Goal: Task Accomplishment & Management: Use online tool/utility

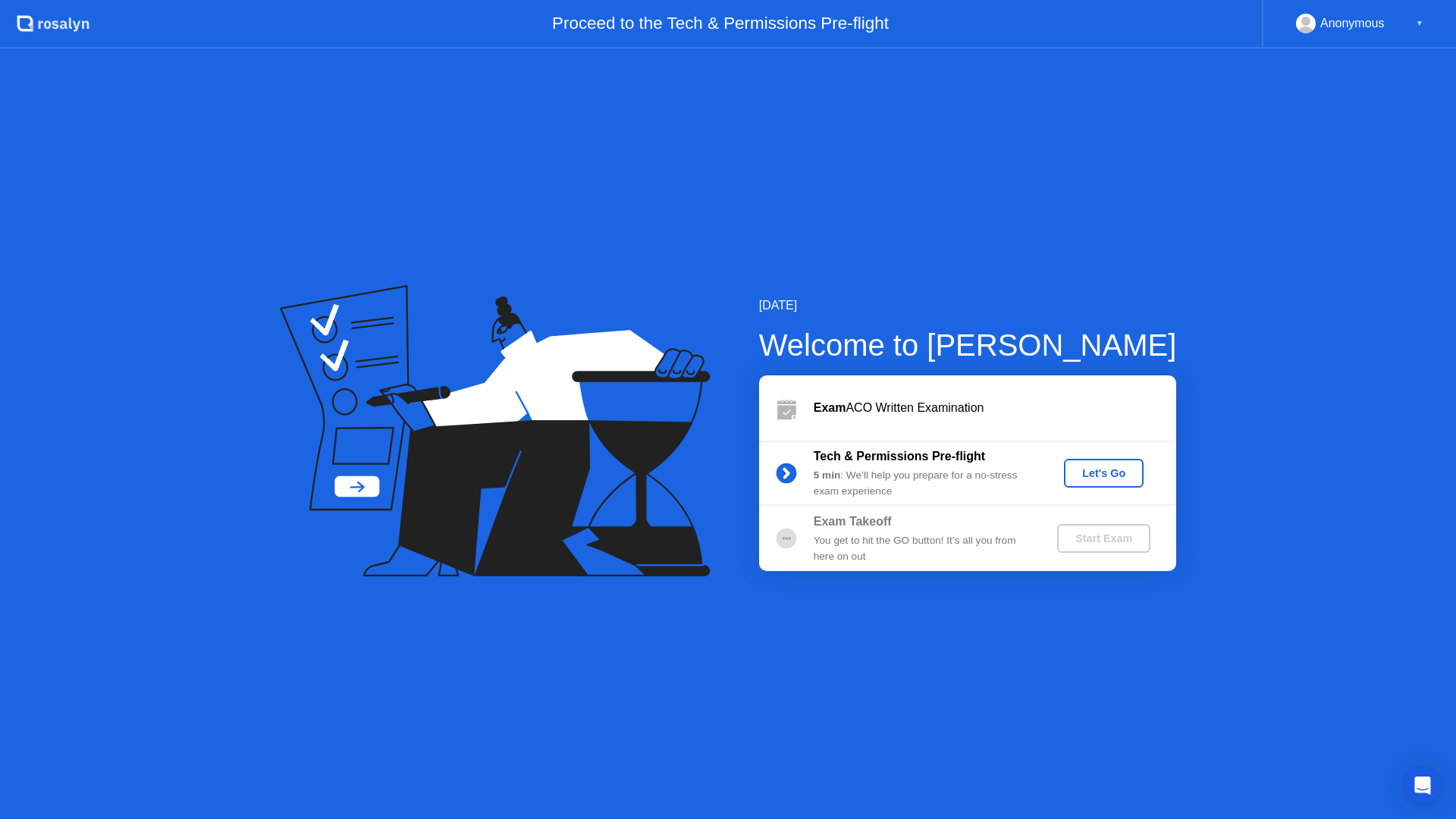
click at [1130, 475] on div "Let's Go" at bounding box center [1103, 473] width 67 height 12
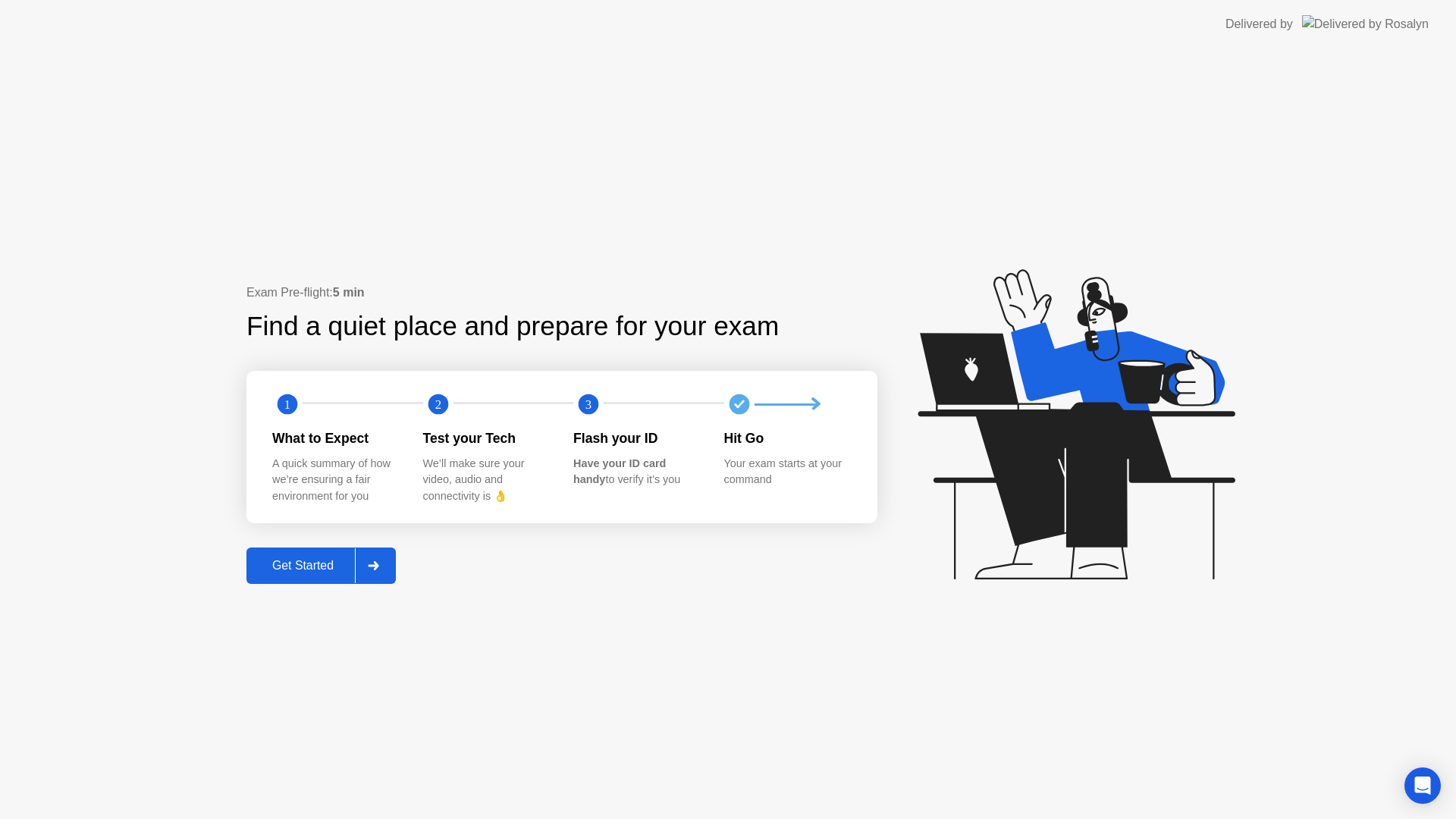
click at [324, 582] on button "Get Started" at bounding box center [321, 565] width 149 height 36
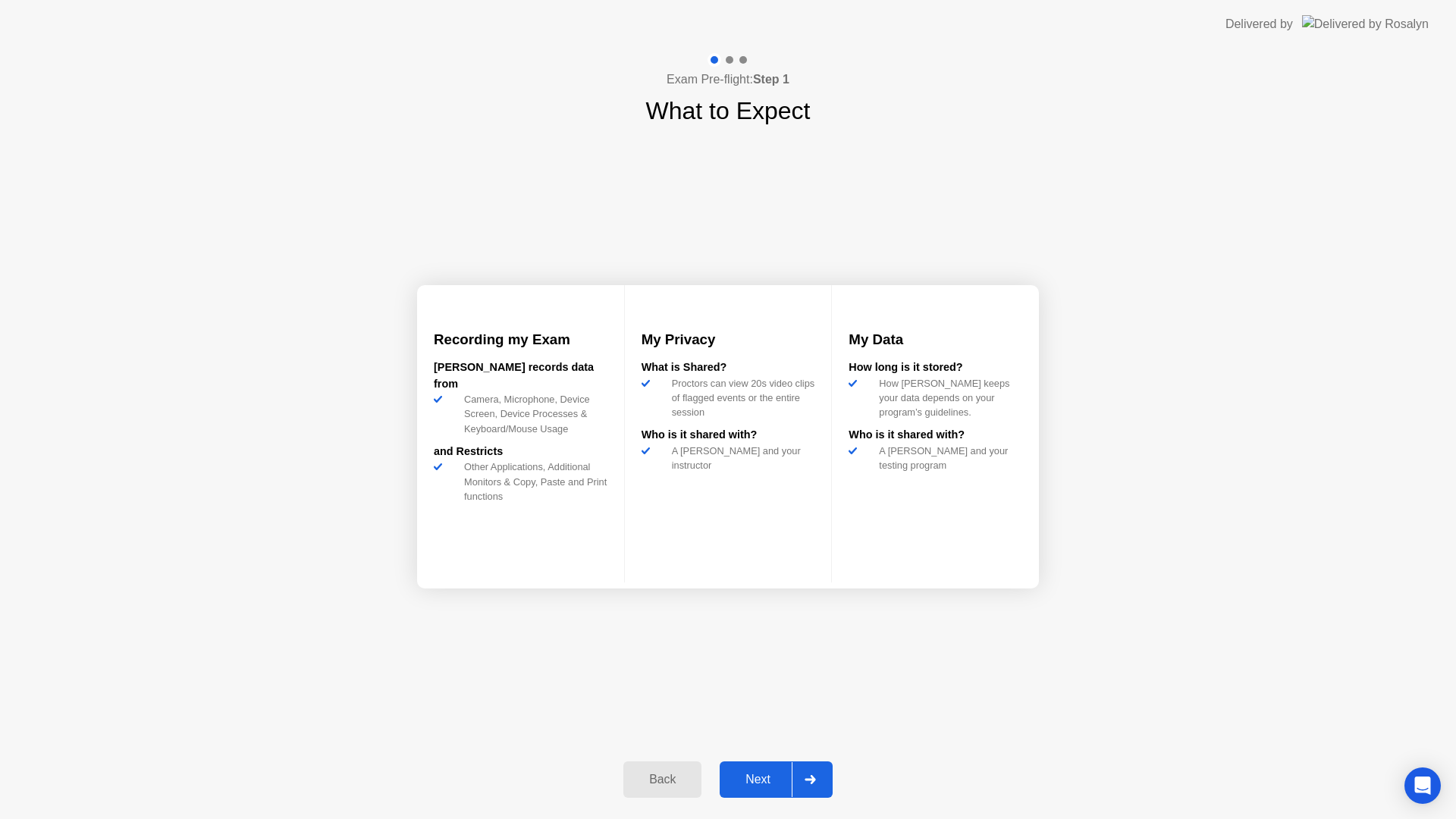
click at [746, 789] on button "Next" at bounding box center [775, 779] width 113 height 36
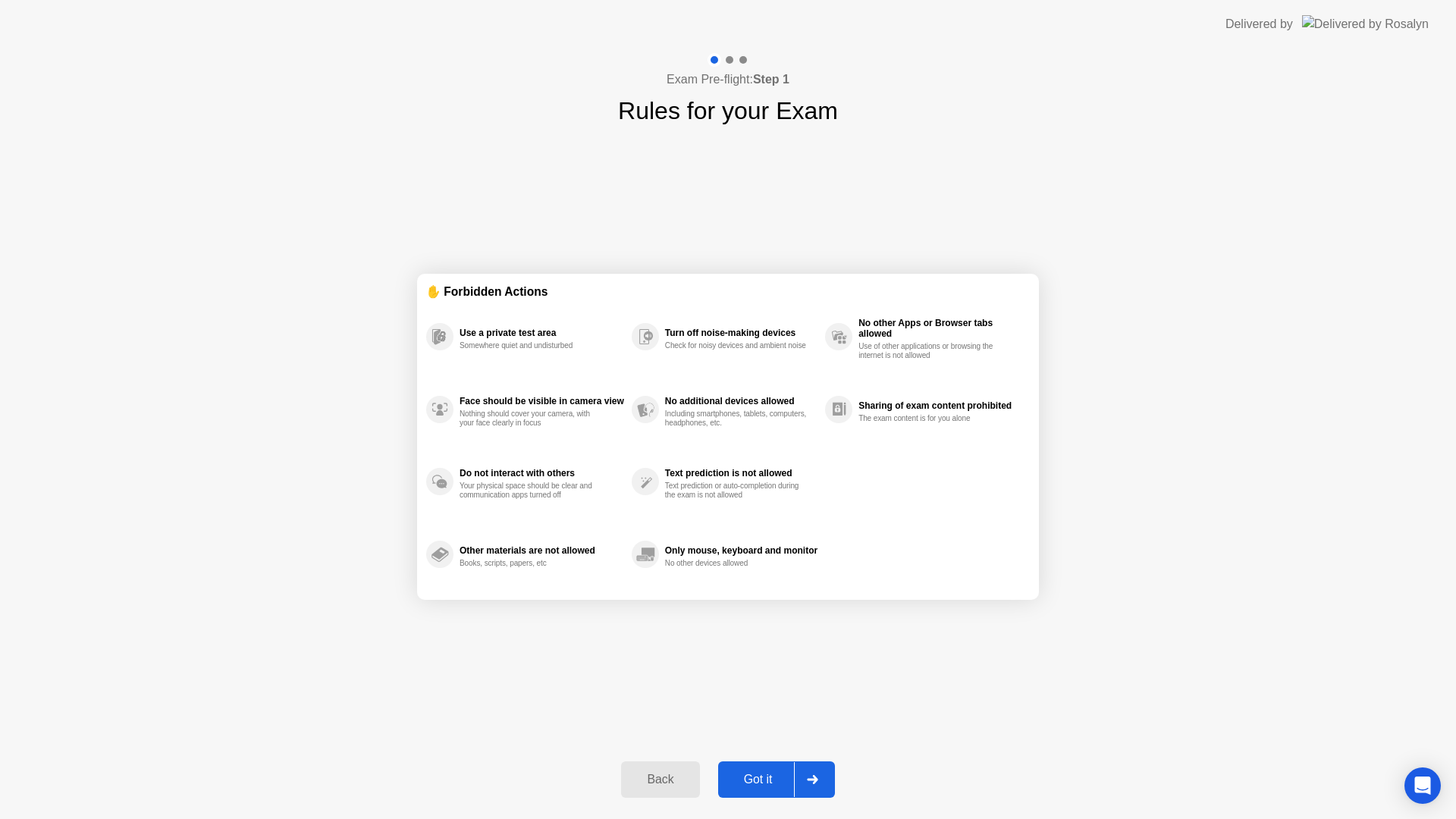
click at [779, 779] on div "Got it" at bounding box center [758, 780] width 71 height 13
select select "**********"
select select "*******"
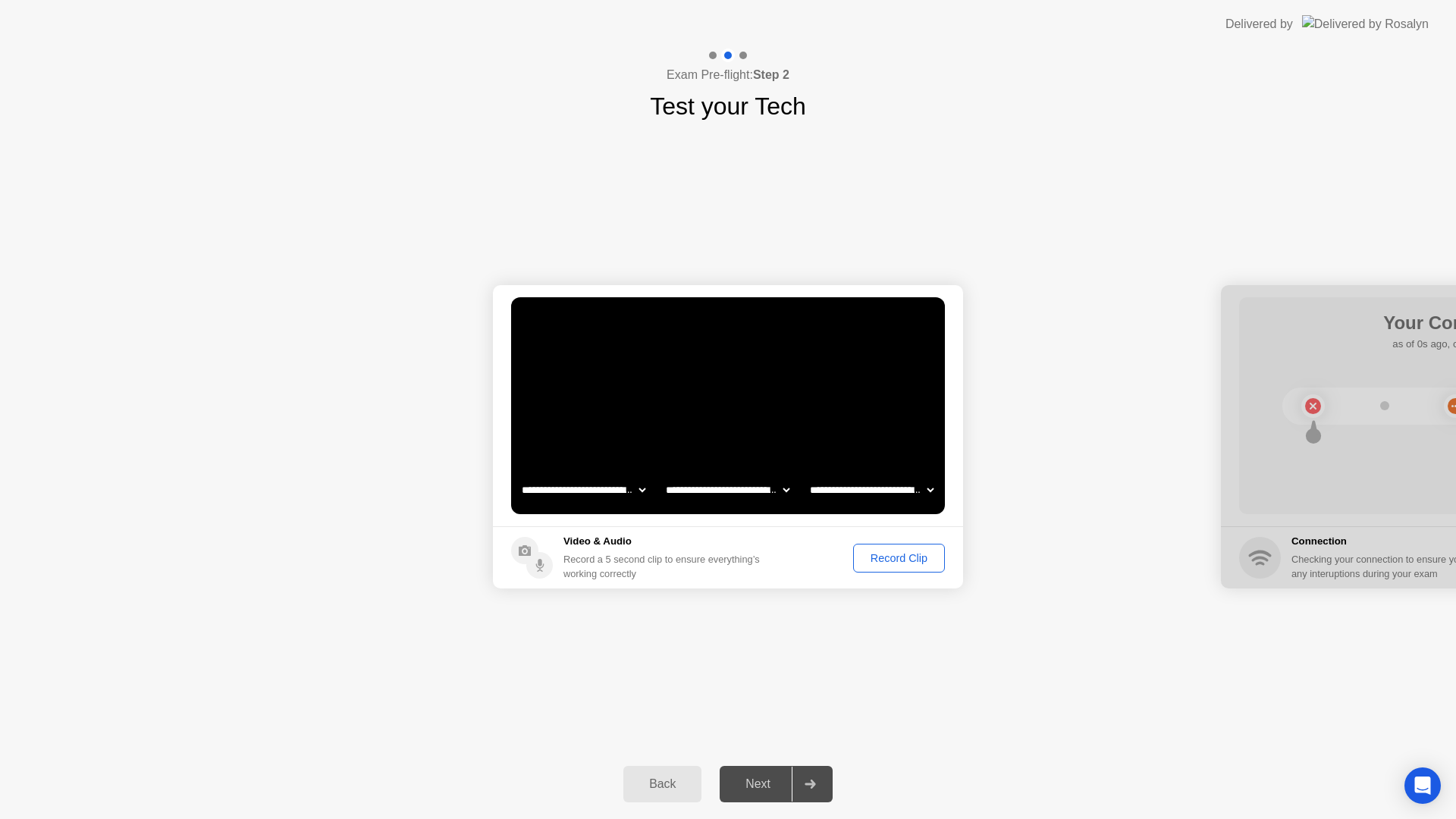
click at [919, 559] on div "Record Clip" at bounding box center [899, 557] width 81 height 12
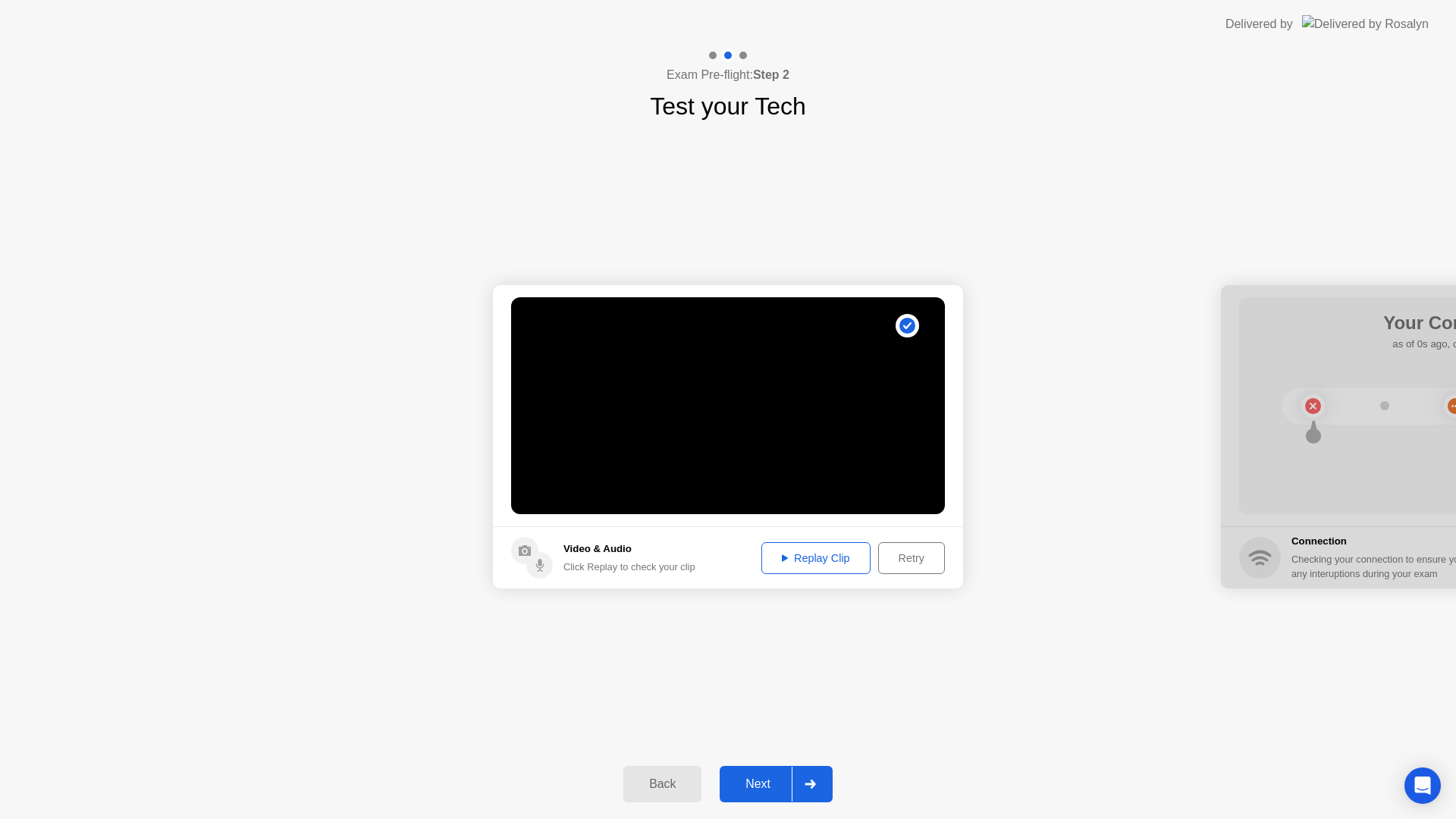
click at [753, 788] on div "Next" at bounding box center [758, 784] width 67 height 13
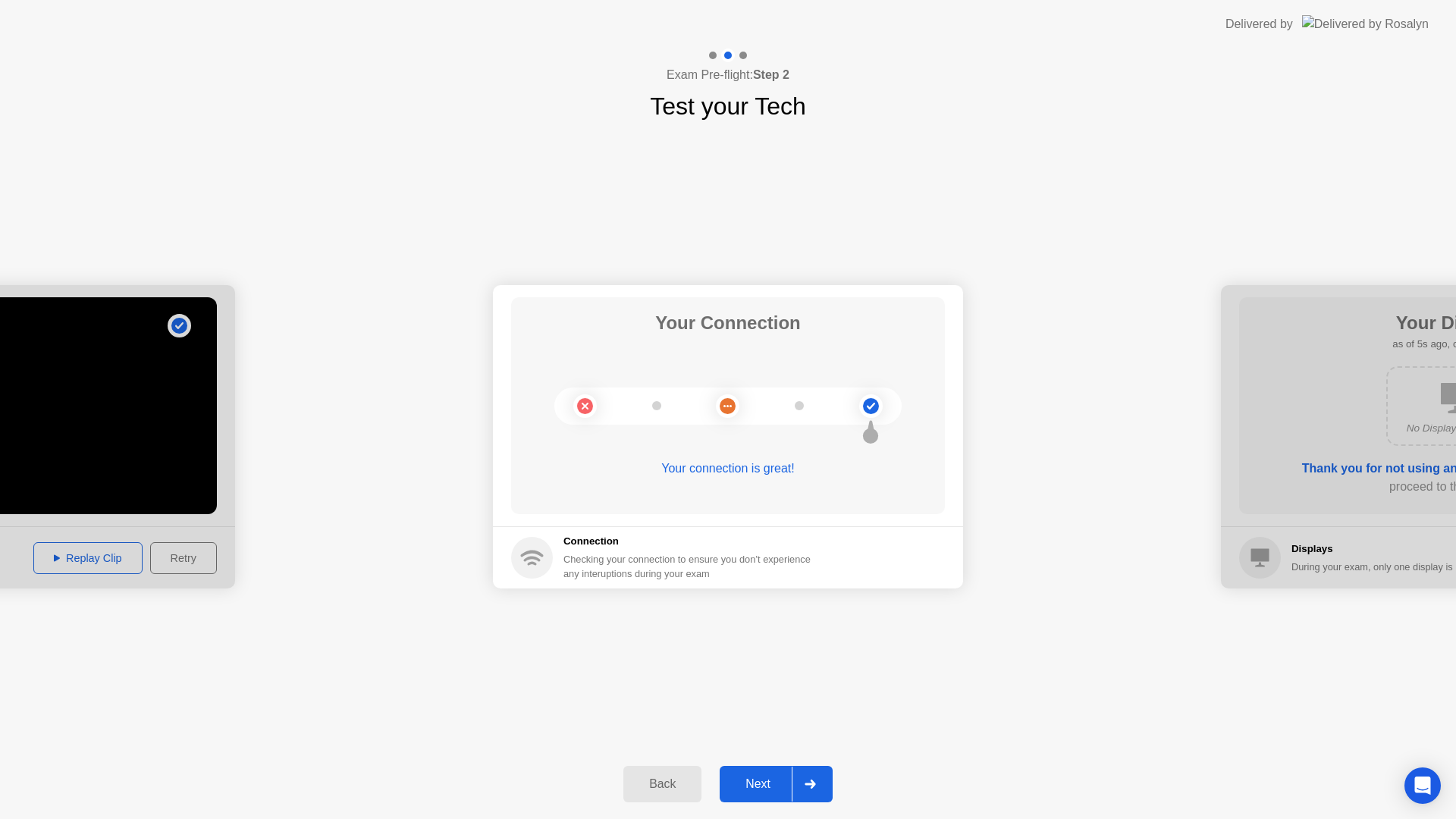
click at [773, 781] on div "Next" at bounding box center [758, 784] width 67 height 13
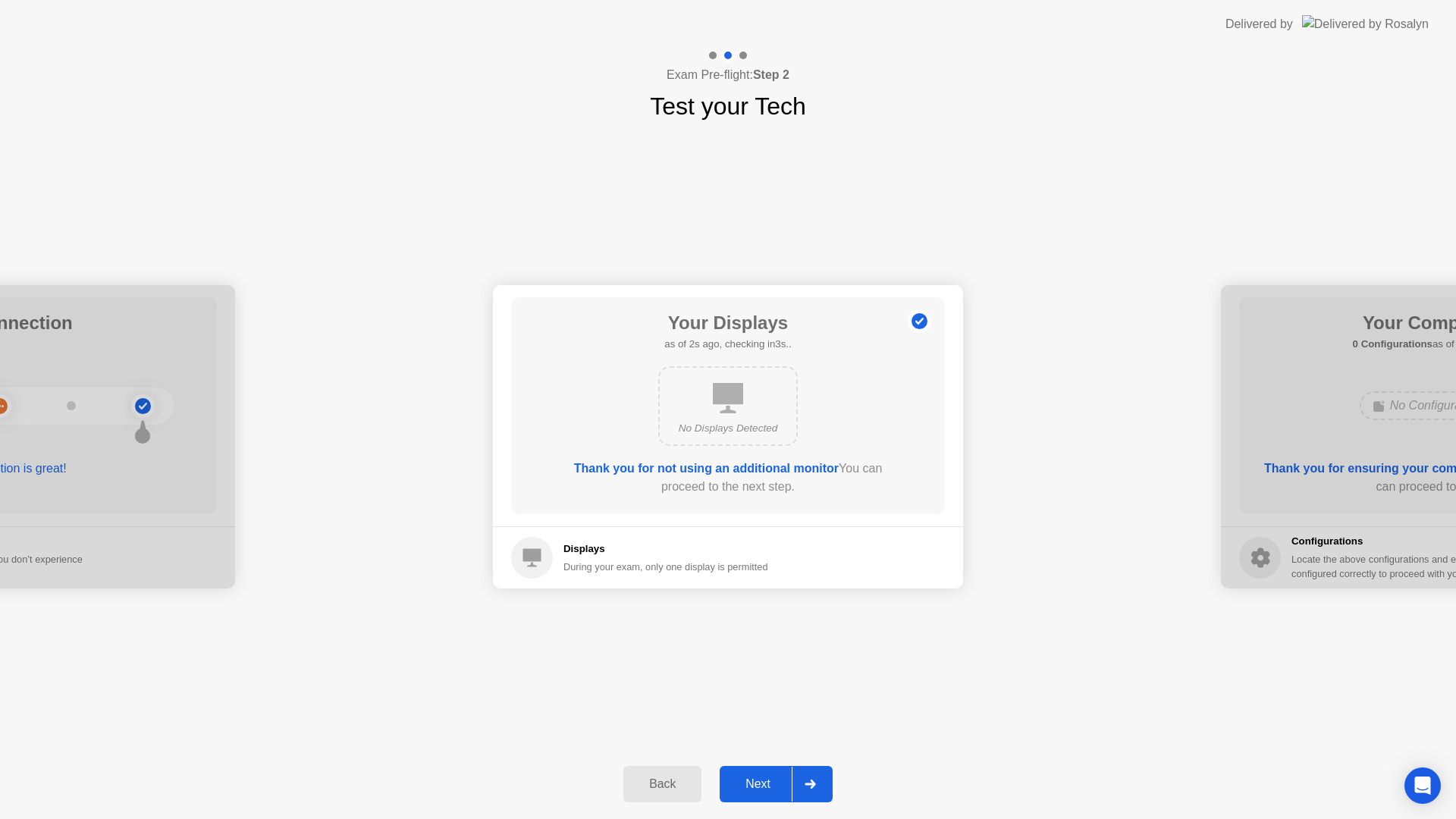
click at [765, 790] on div "Next" at bounding box center [758, 784] width 67 height 13
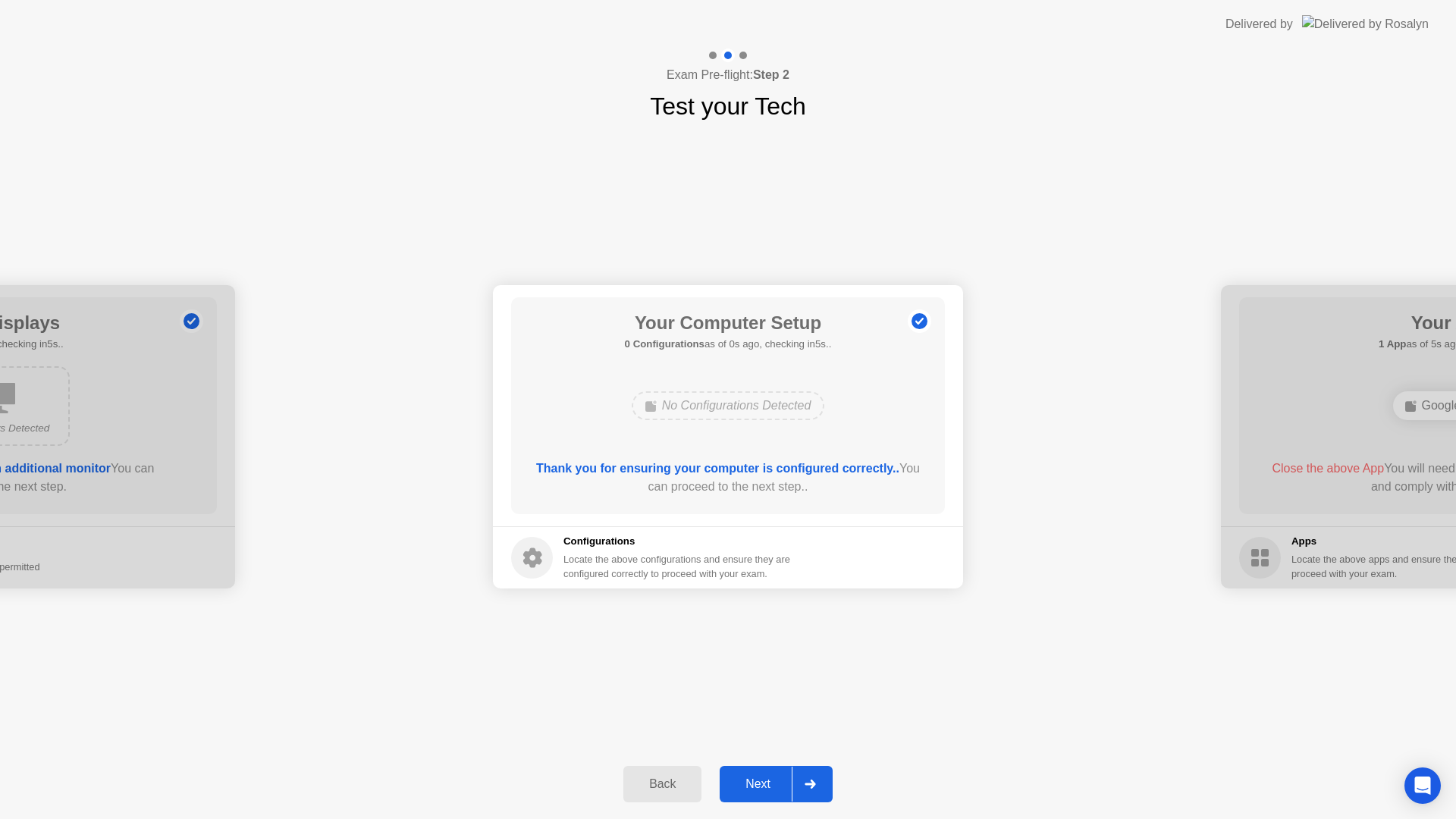
click at [765, 790] on div "Next" at bounding box center [758, 784] width 67 height 13
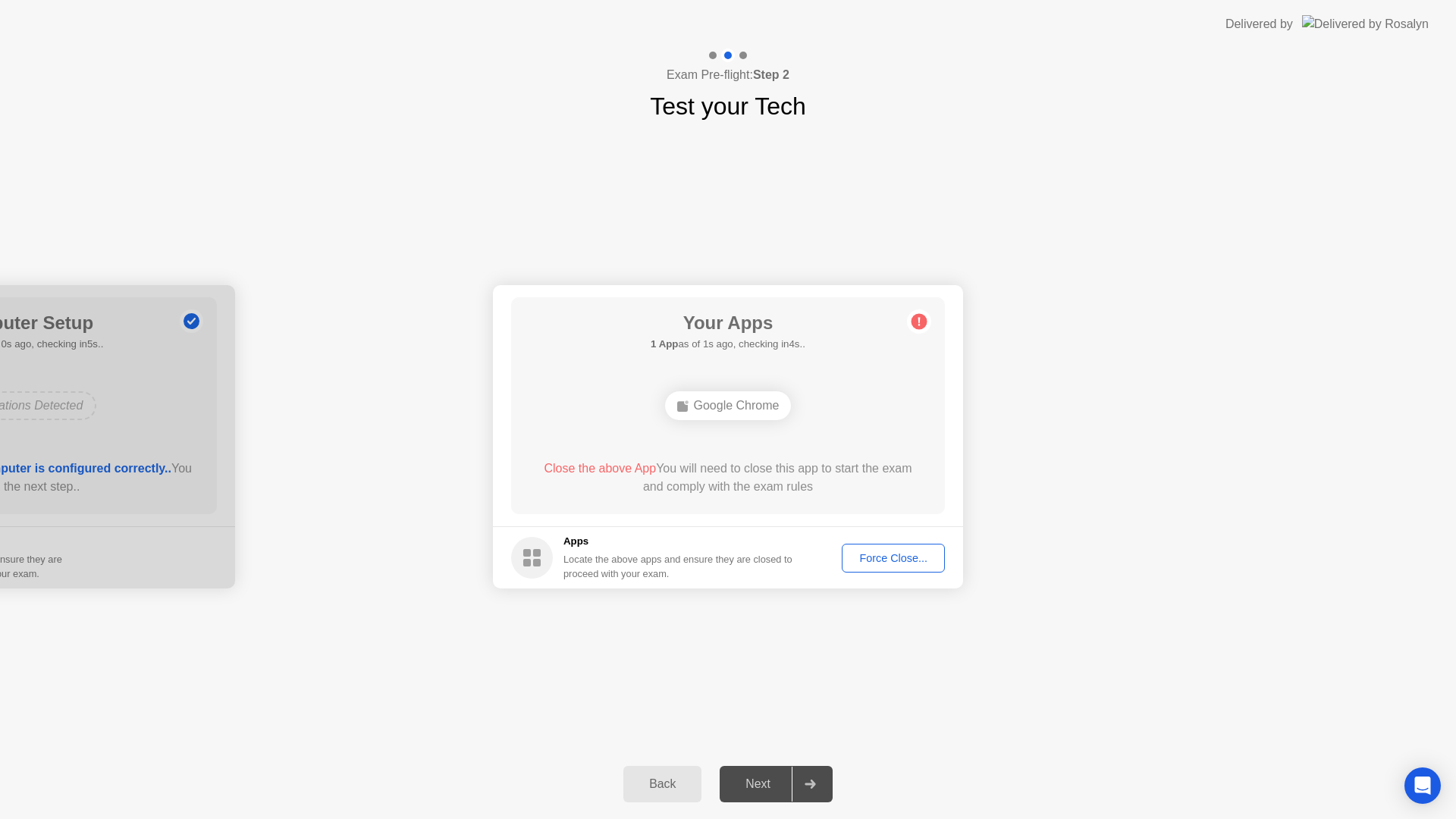
click at [766, 777] on div "Next" at bounding box center [758, 784] width 67 height 13
click at [898, 564] on div "Force Close..." at bounding box center [893, 557] width 92 height 12
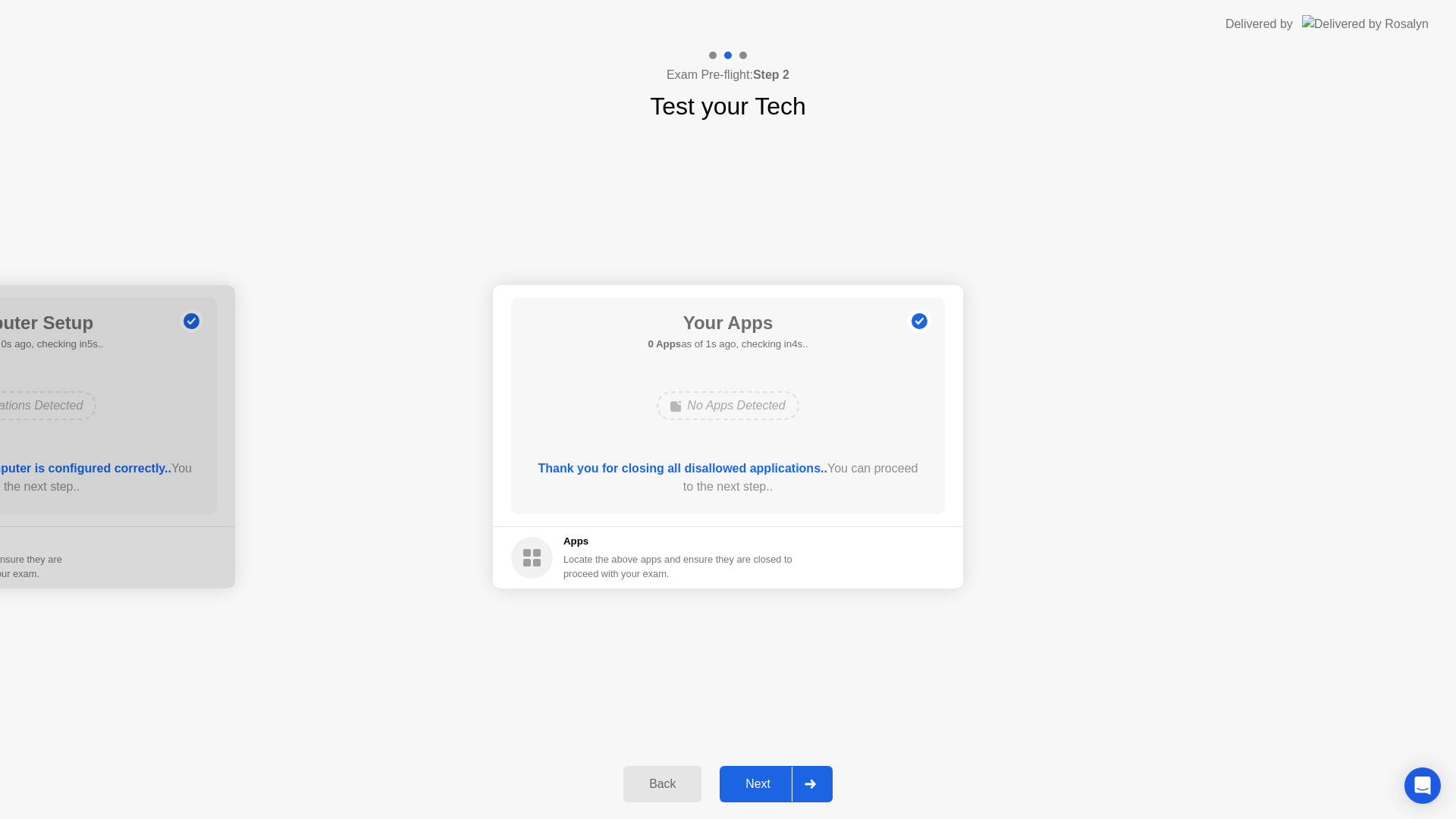
click at [758, 782] on div "Next" at bounding box center [758, 784] width 67 height 13
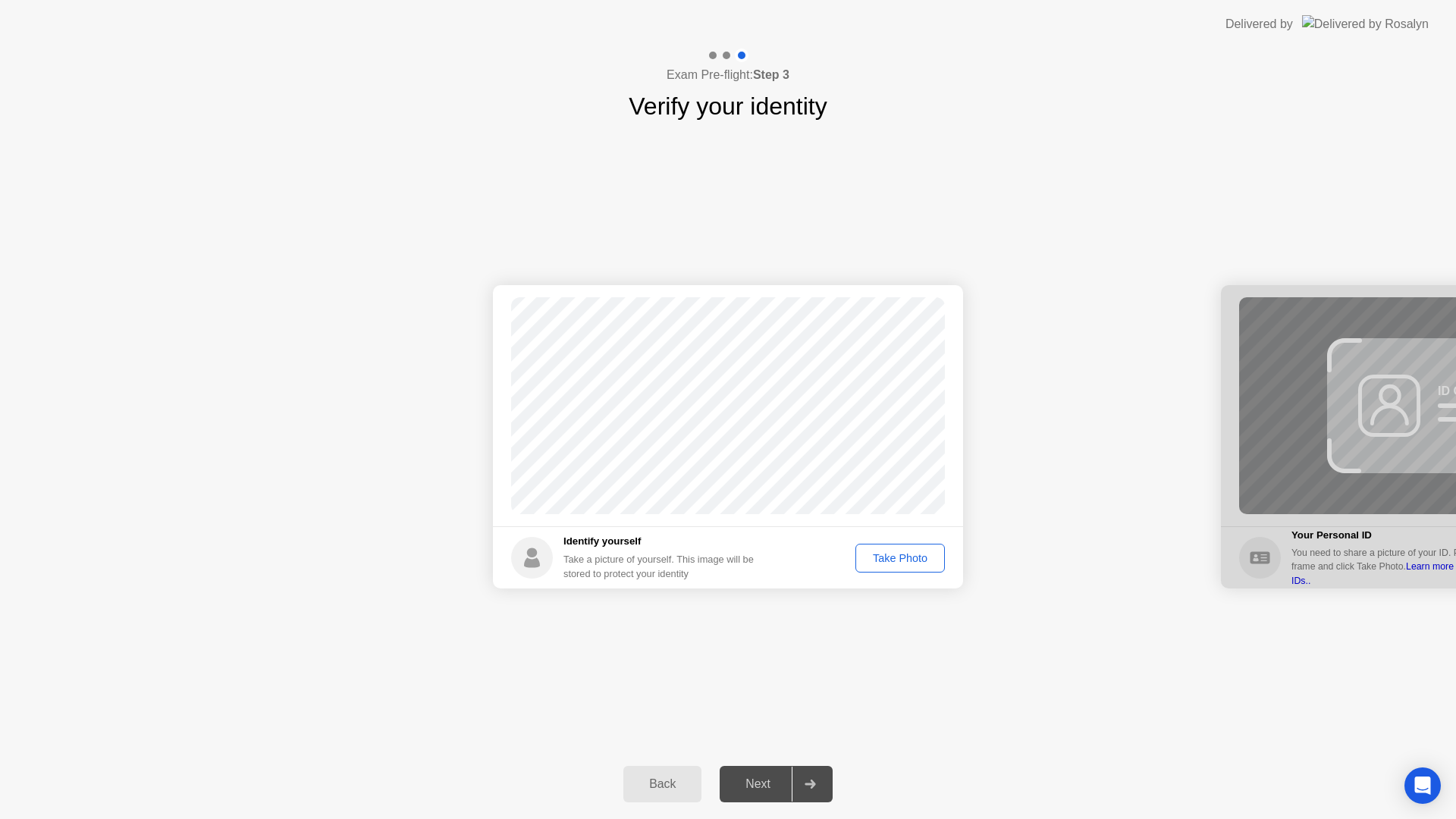
click at [929, 552] on div "Take Photo" at bounding box center [900, 557] width 79 height 12
click at [742, 784] on div "Next" at bounding box center [758, 784] width 67 height 13
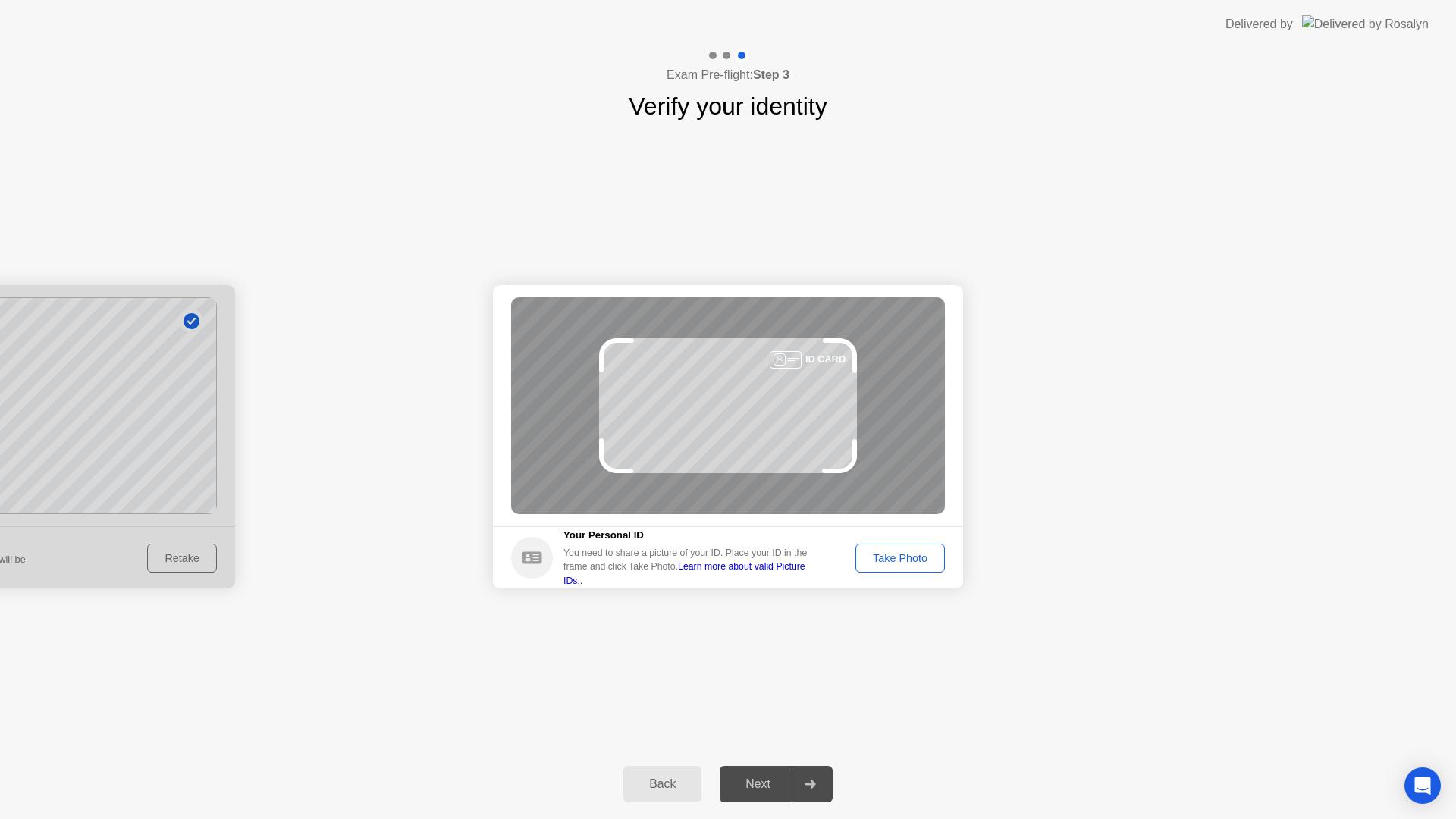
click at [894, 561] on div "Take Photo" at bounding box center [900, 557] width 79 height 12
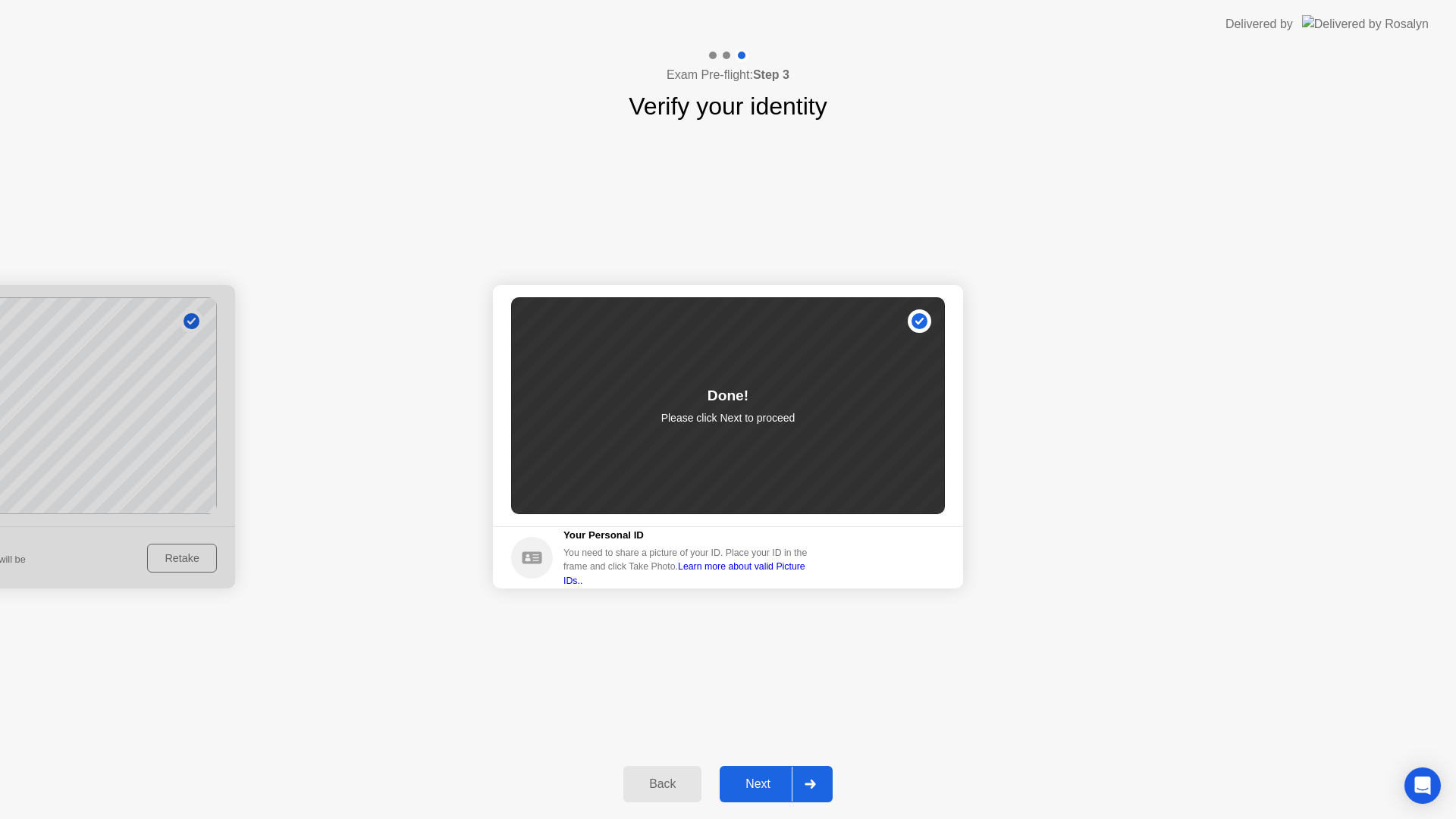
click at [820, 774] on div at bounding box center [809, 784] width 36 height 35
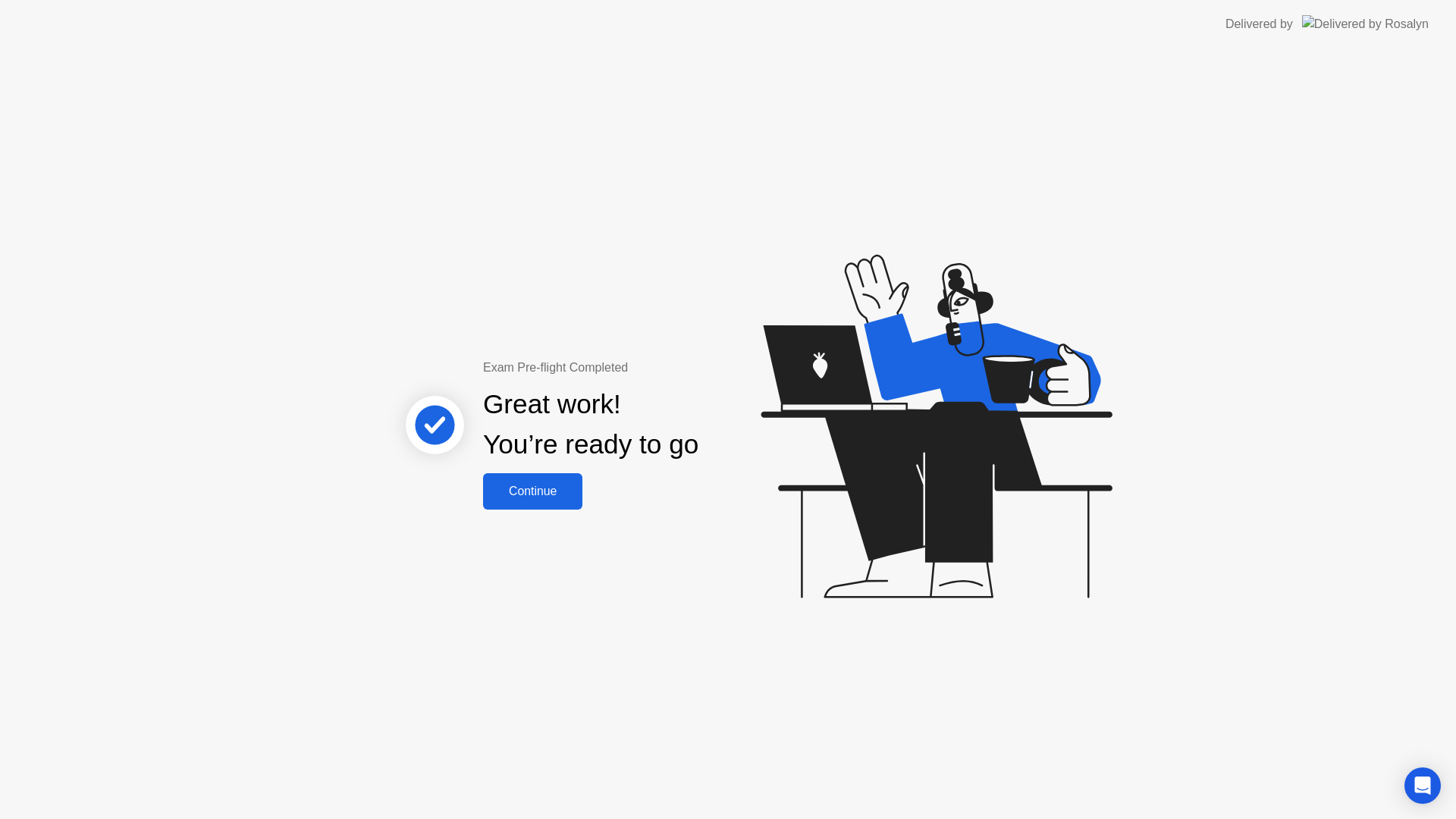
click at [531, 486] on div "Continue" at bounding box center [533, 491] width 91 height 13
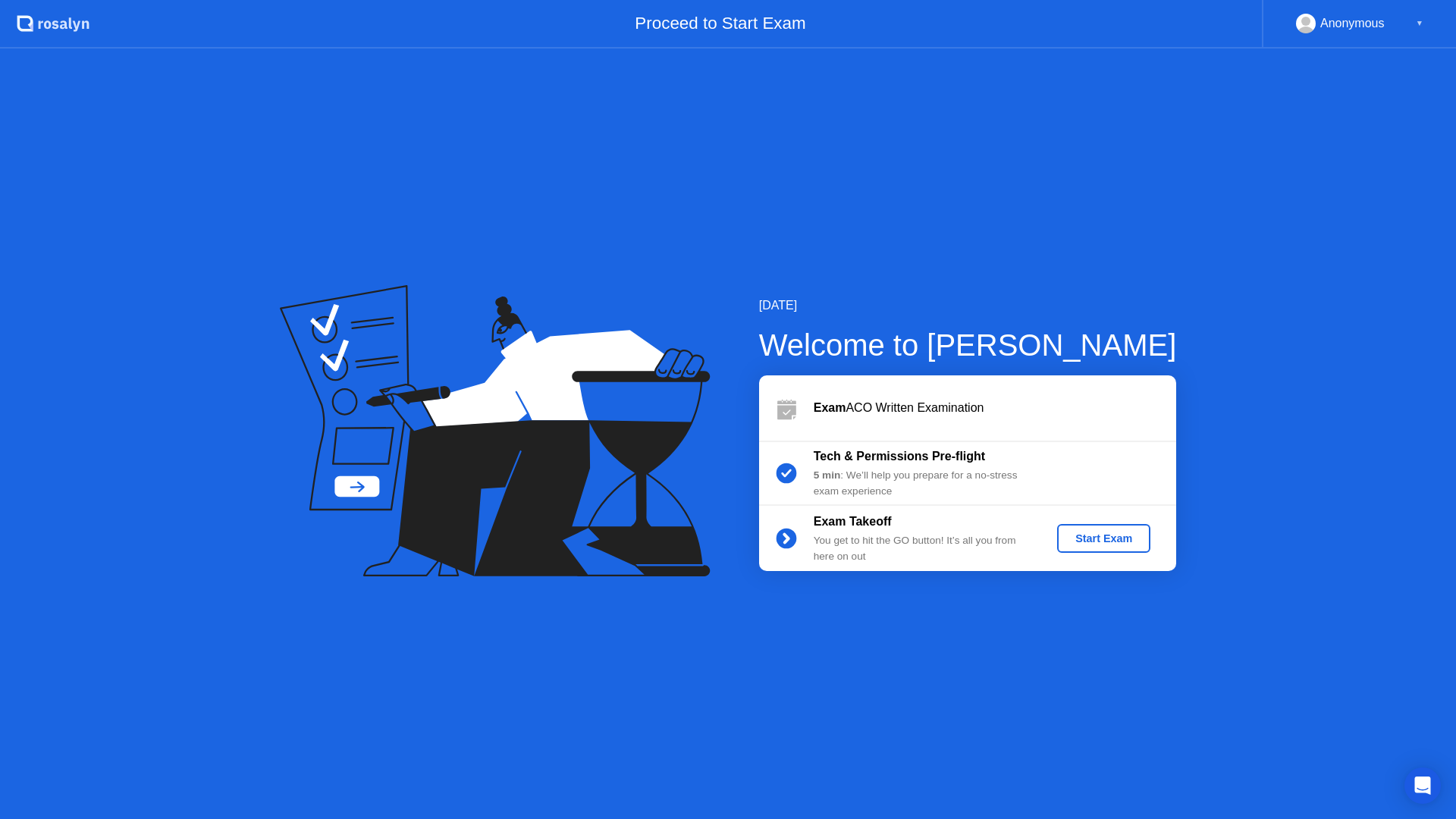
click at [1089, 532] on div "Start Exam" at bounding box center [1103, 538] width 81 height 12
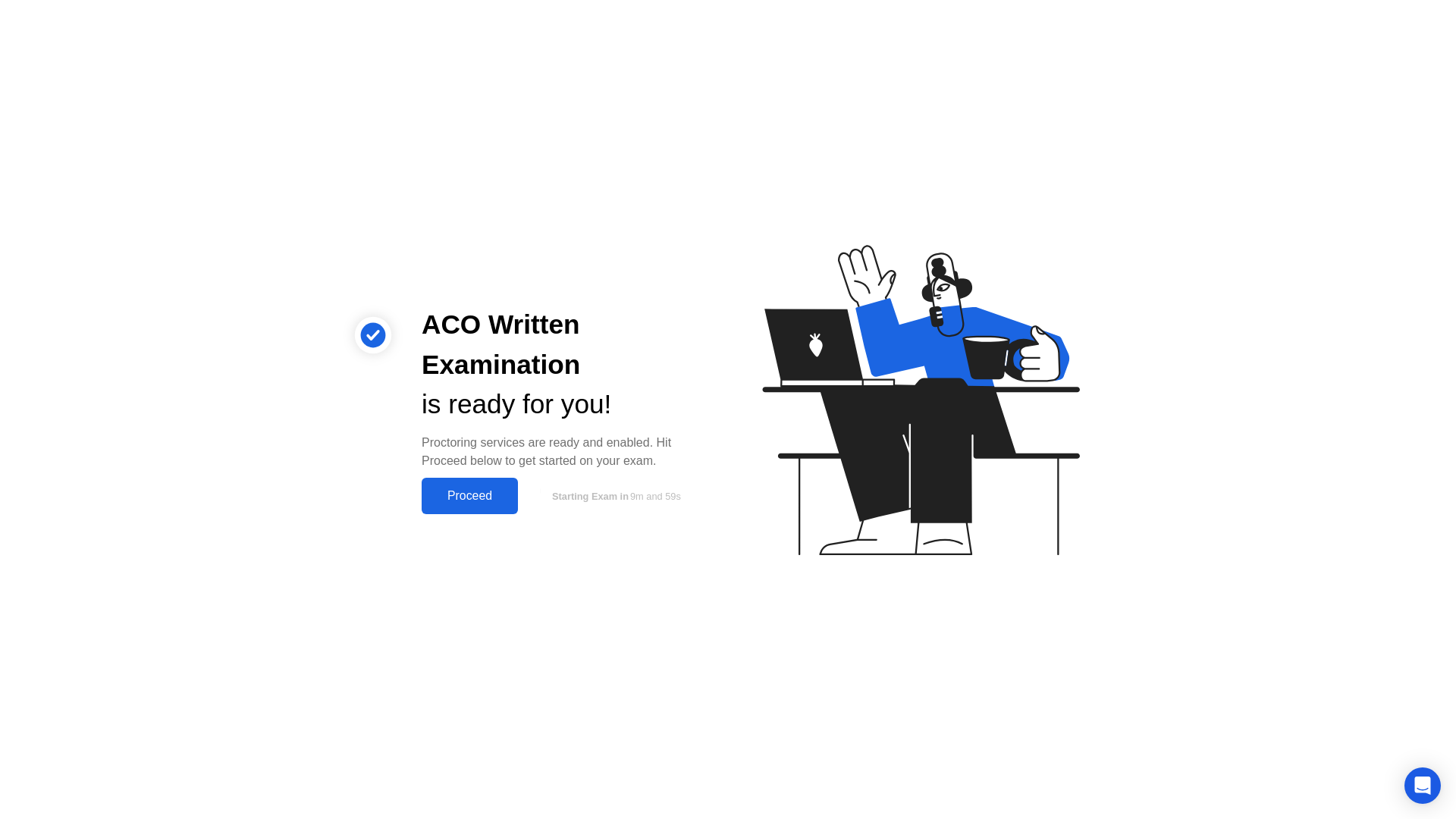
click at [488, 514] on div "ACO Written Examination is ready for you! Proctoring services are ready and ena…" at bounding box center [728, 409] width 1456 height 819
click at [489, 508] on button "Proceed" at bounding box center [469, 495] width 96 height 36
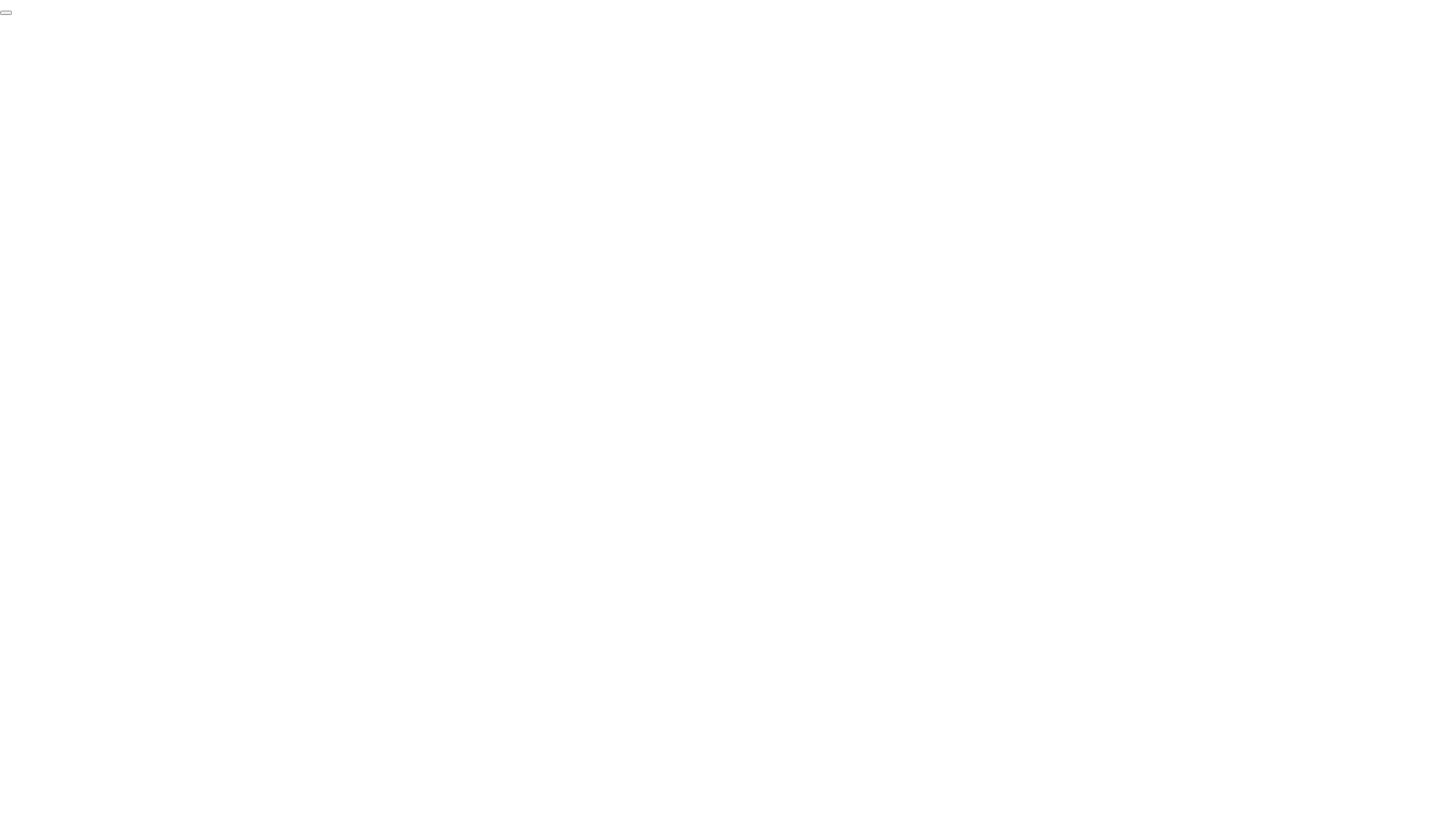
click div "End Proctoring Session"
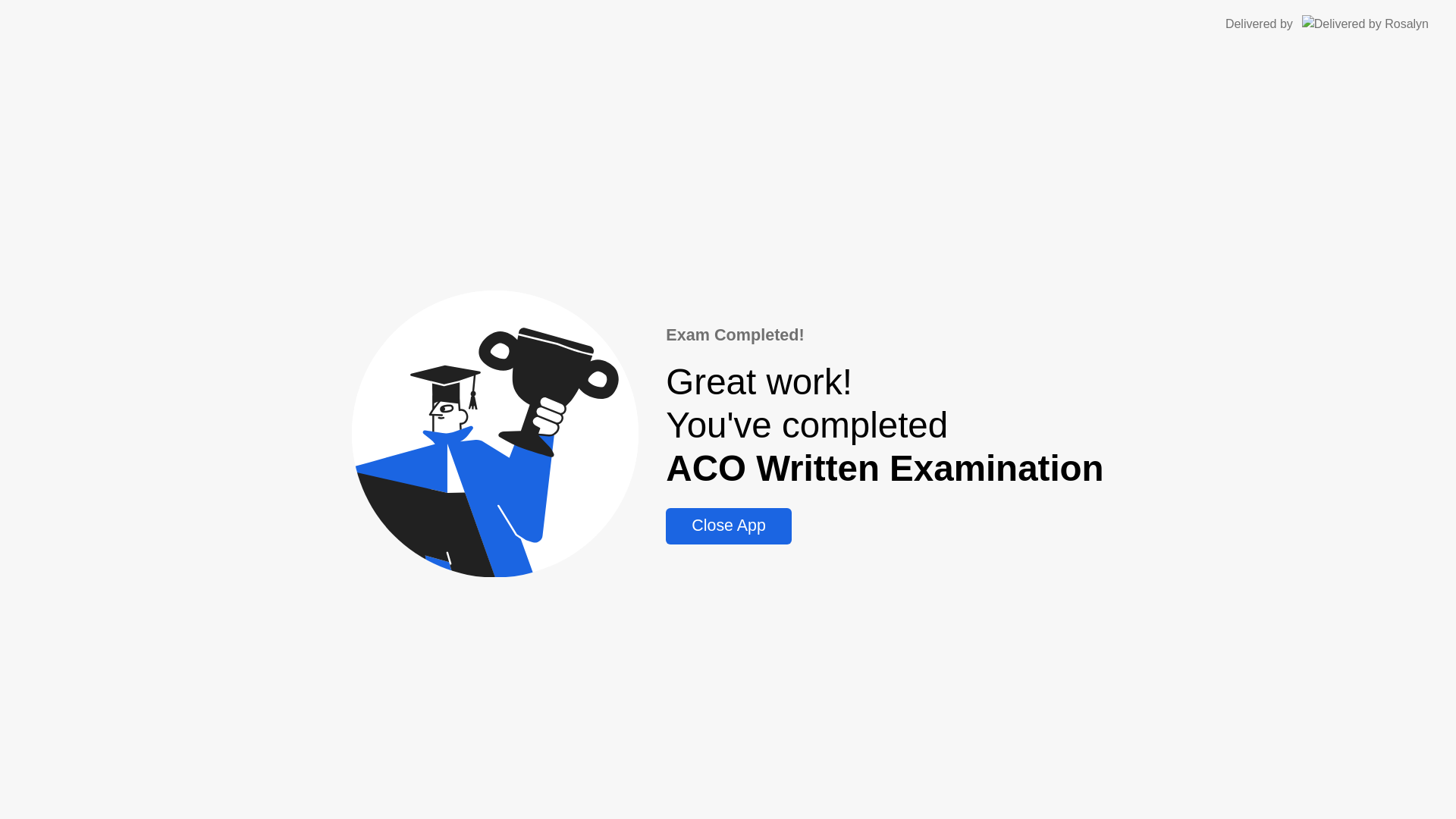
click at [761, 536] on div "Close App" at bounding box center [728, 526] width 116 height 19
